Goal: Task Accomplishment & Management: Use online tool/utility

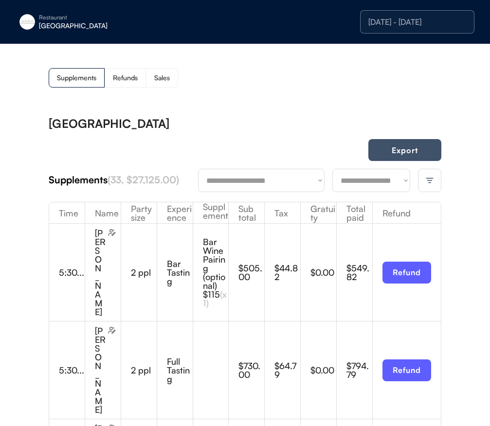
click at [392, 146] on button "Export" at bounding box center [404, 150] width 73 height 22
click at [59, 28] on div "[GEOGRAPHIC_DATA]" at bounding box center [100, 25] width 123 height 7
click at [51, 20] on div "Restaurant" at bounding box center [100, 18] width 123 height 6
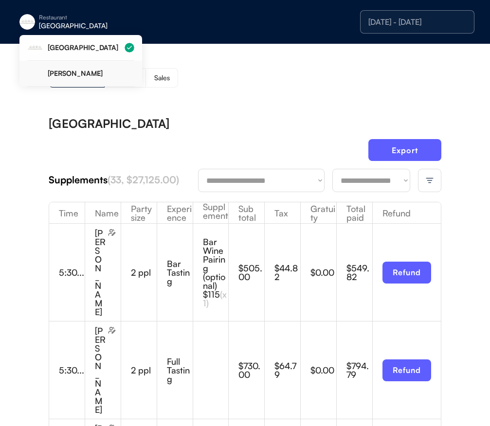
click at [85, 71] on div "[PERSON_NAME]" at bounding box center [91, 73] width 87 height 7
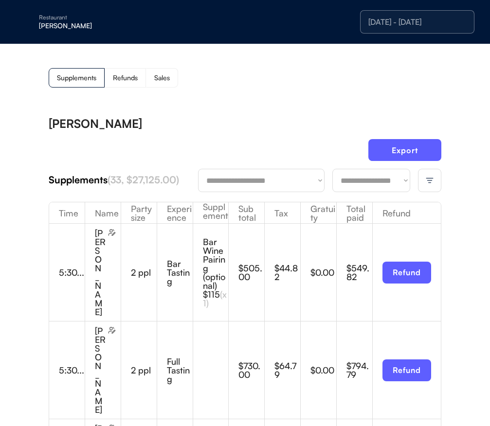
drag, startPoint x: 261, startPoint y: 120, endPoint x: 357, endPoint y: 140, distance: 97.9
click at [261, 120] on div "[PERSON_NAME]" at bounding box center [245, 124] width 392 height 12
click at [430, 176] on img at bounding box center [429, 180] width 9 height 9
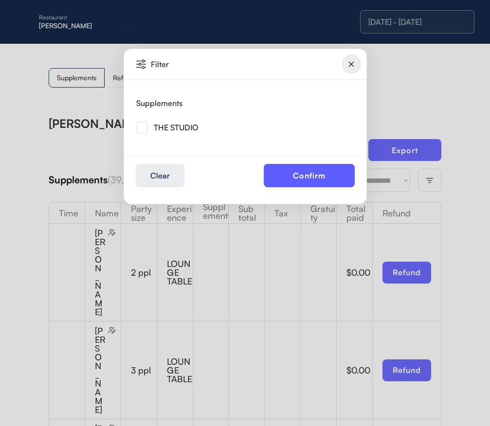
drag, startPoint x: 141, startPoint y: 129, endPoint x: 147, endPoint y: 133, distance: 7.4
click at [141, 129] on img at bounding box center [142, 128] width 12 height 12
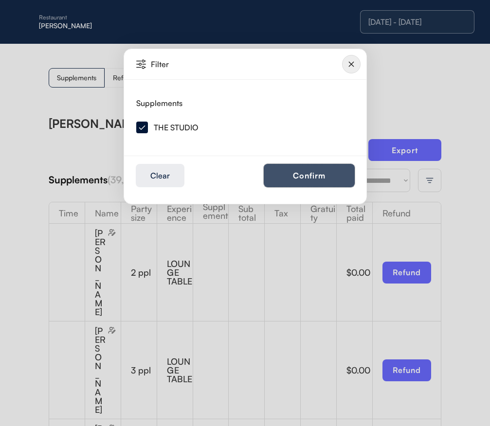
click at [294, 181] on button "Confirm" at bounding box center [309, 175] width 91 height 23
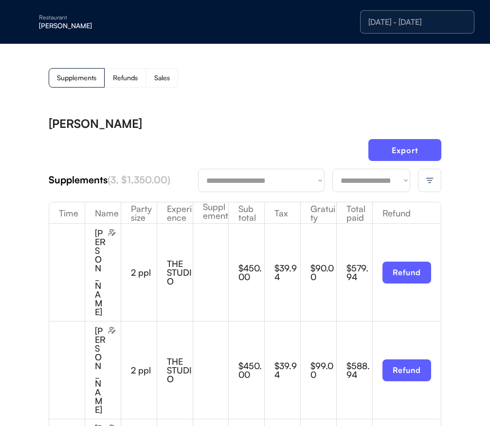
drag, startPoint x: 283, startPoint y: 96, endPoint x: 337, endPoint y: 133, distance: 64.7
click at [283, 96] on div "**********" at bounding box center [245, 327] width 490 height 567
click at [411, 152] on button "Export" at bounding box center [404, 150] width 73 height 22
